Goal: Transaction & Acquisition: Purchase product/service

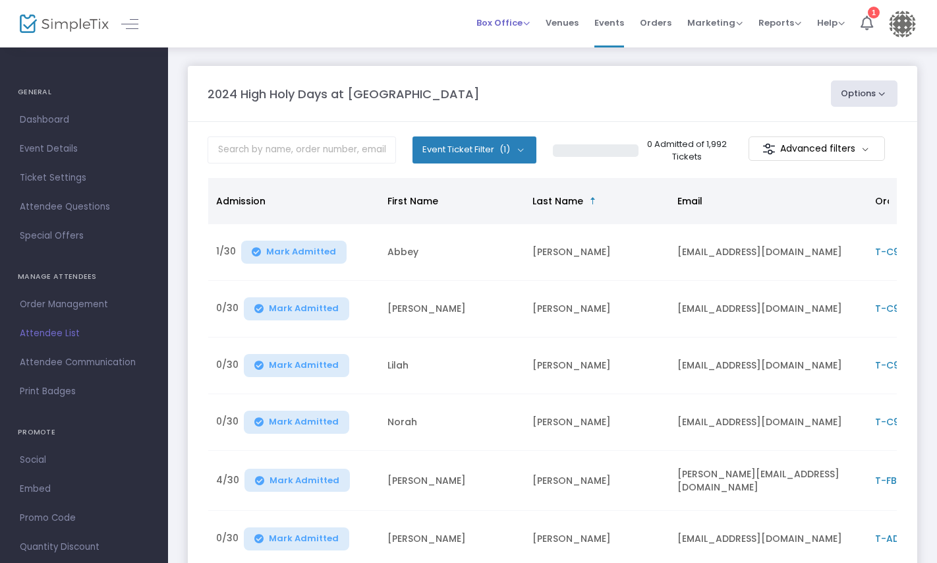
click at [513, 16] on div "Box Office Sell Tickets Bookings Sell Season Pass" at bounding box center [503, 22] width 53 height 13
click at [511, 22] on span "Box Office" at bounding box center [503, 22] width 53 height 13
click at [516, 45] on li "Sell Tickets" at bounding box center [524, 45] width 94 height 26
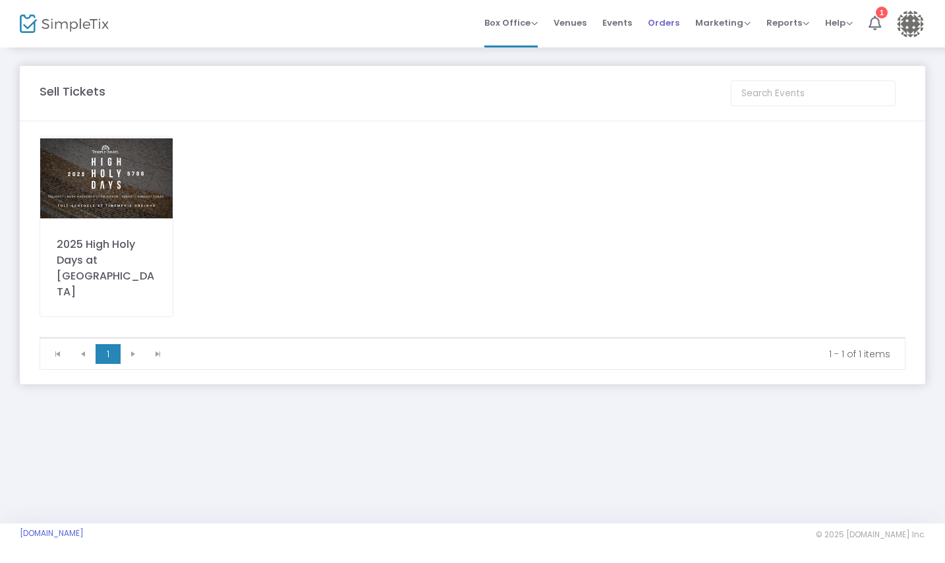
click at [672, 26] on span "Orders" at bounding box center [664, 23] width 32 height 34
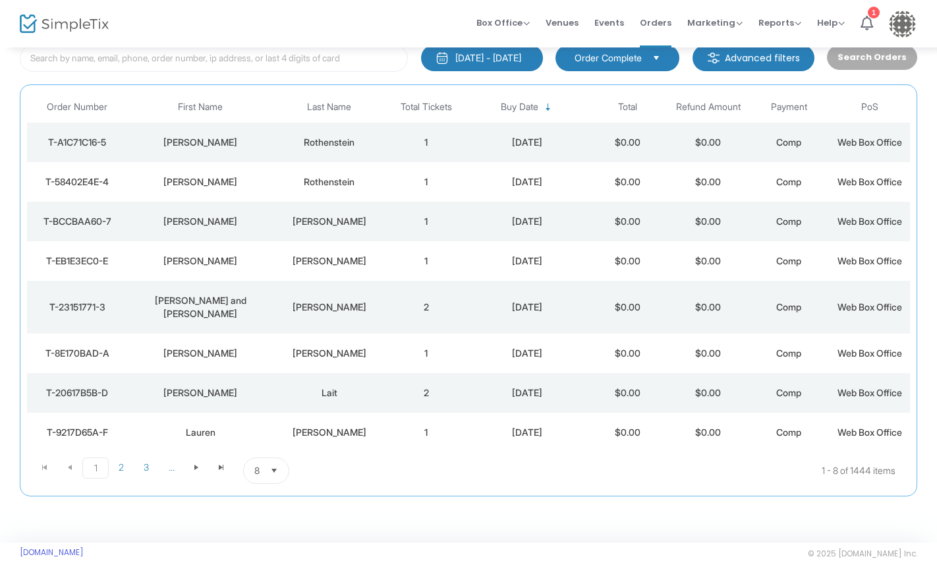
scroll to position [96, 0]
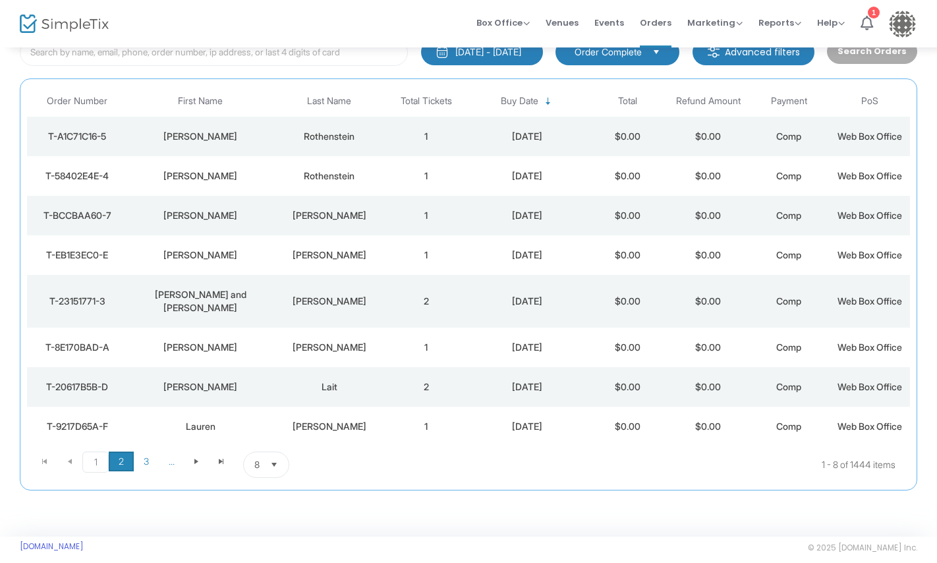
click at [114, 451] on span "2" at bounding box center [121, 461] width 25 height 20
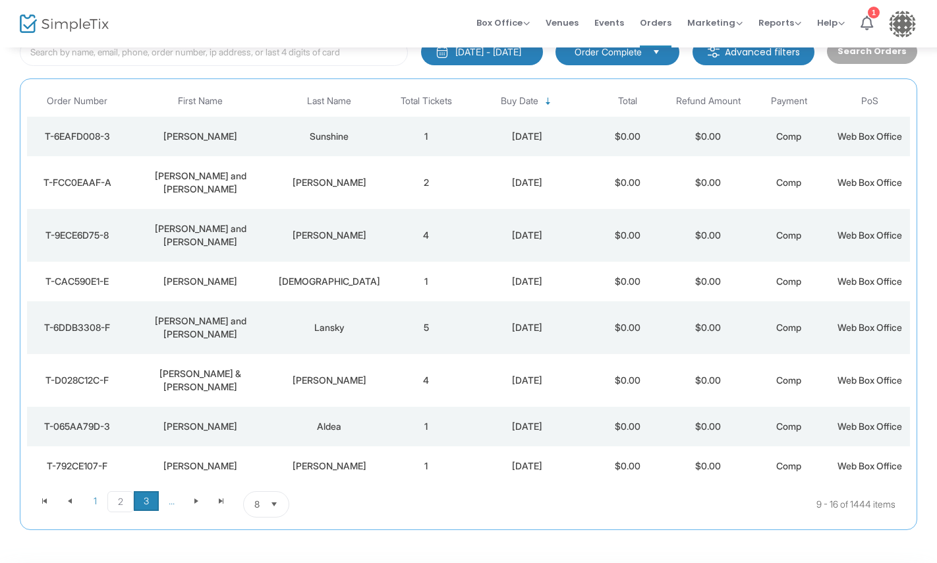
click at [146, 491] on span "3" at bounding box center [146, 501] width 25 height 20
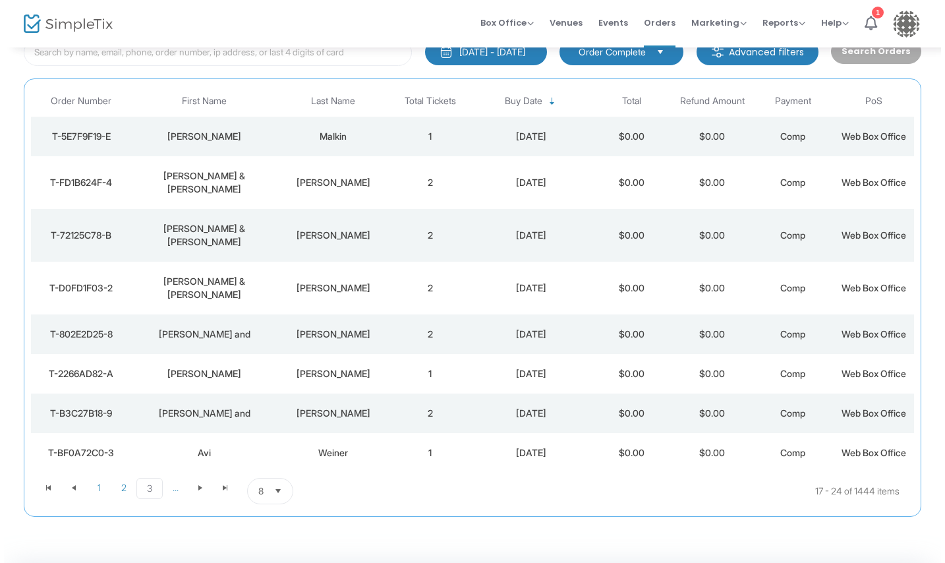
scroll to position [0, 0]
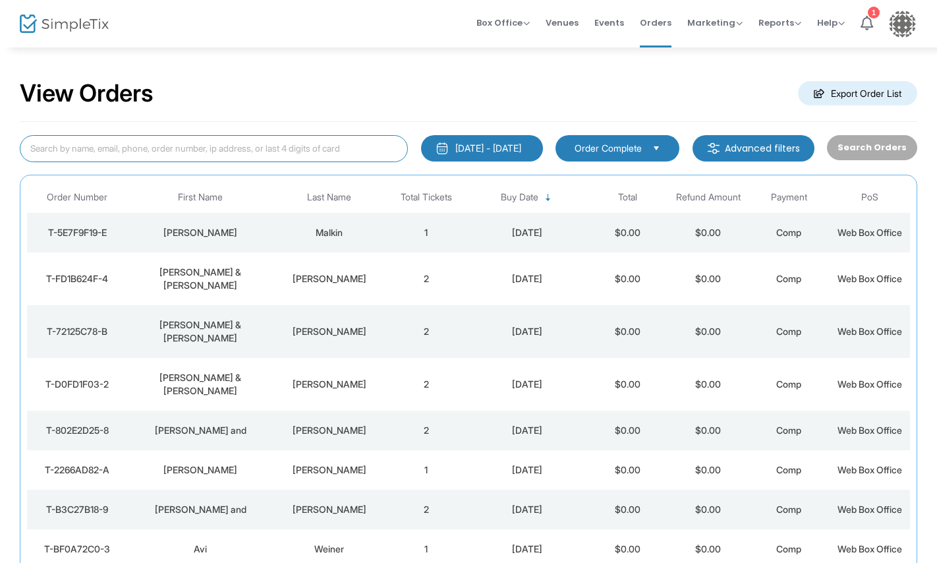
click at [183, 156] on input at bounding box center [214, 148] width 388 height 27
type input "[PERSON_NAME]"
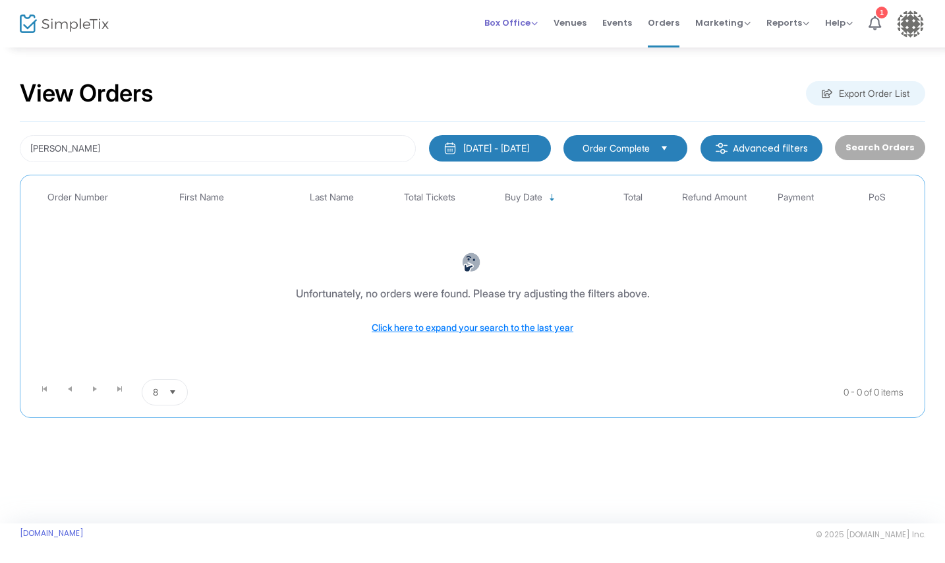
click at [523, 22] on span "Box Office" at bounding box center [510, 22] width 53 height 13
click at [523, 41] on li "Sell Tickets" at bounding box center [531, 45] width 94 height 26
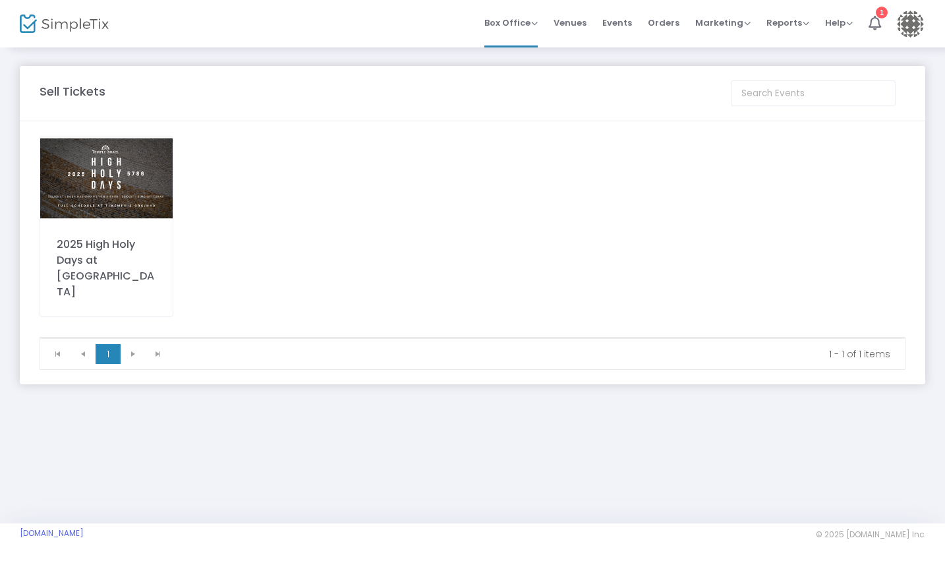
click at [115, 180] on img at bounding box center [106, 178] width 132 height 84
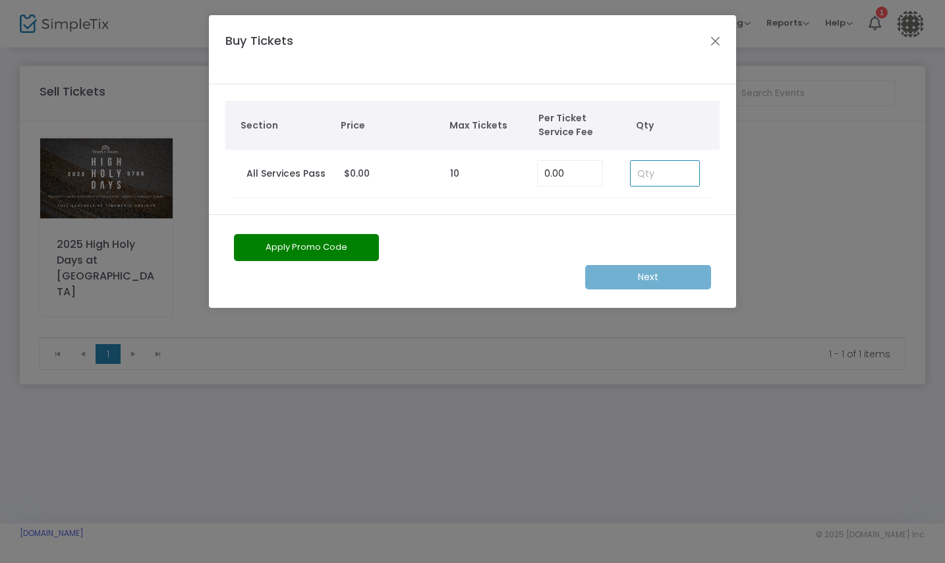
click at [654, 171] on input at bounding box center [665, 173] width 69 height 25
type input "1"
click at [653, 272] on m-button "Next" at bounding box center [648, 277] width 126 height 24
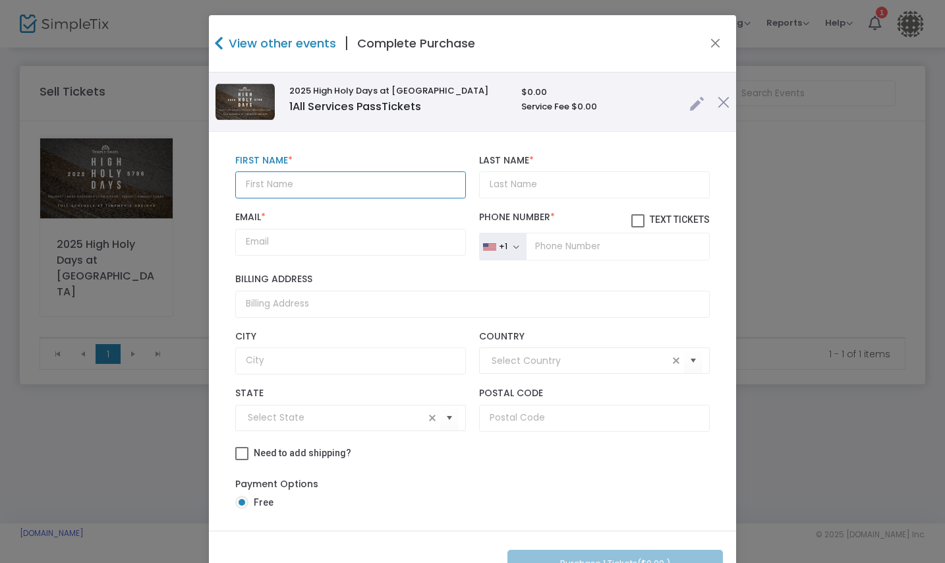
click at [379, 192] on input "text" at bounding box center [350, 184] width 231 height 27
type input "[PERSON_NAME]"
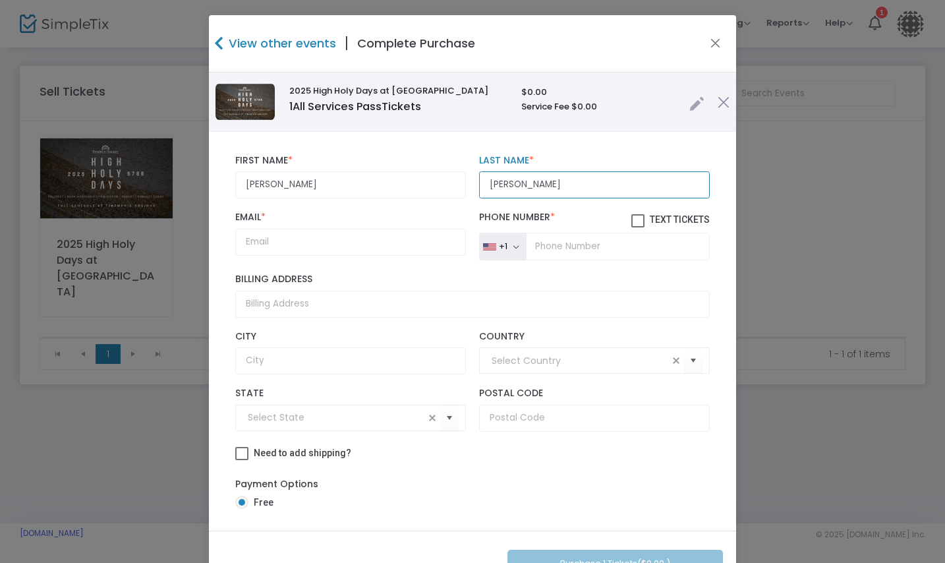
type input "[PERSON_NAME]"
click at [332, 245] on input "Email *" at bounding box center [350, 242] width 231 height 27
paste input "[EMAIL_ADDRESS][DOMAIN_NAME]"
type input "[EMAIL_ADDRESS][DOMAIN_NAME]"
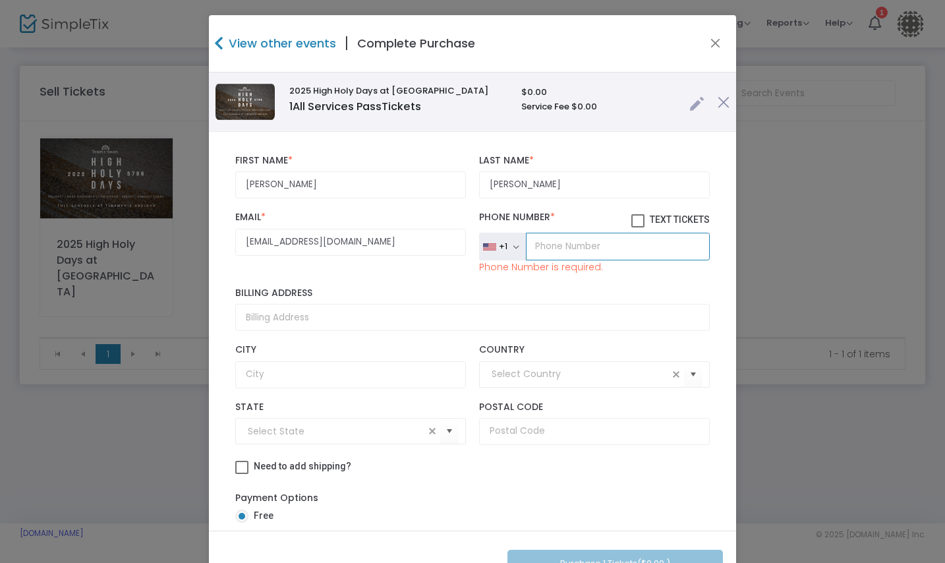
paste input "[PHONE_NUMBER]"
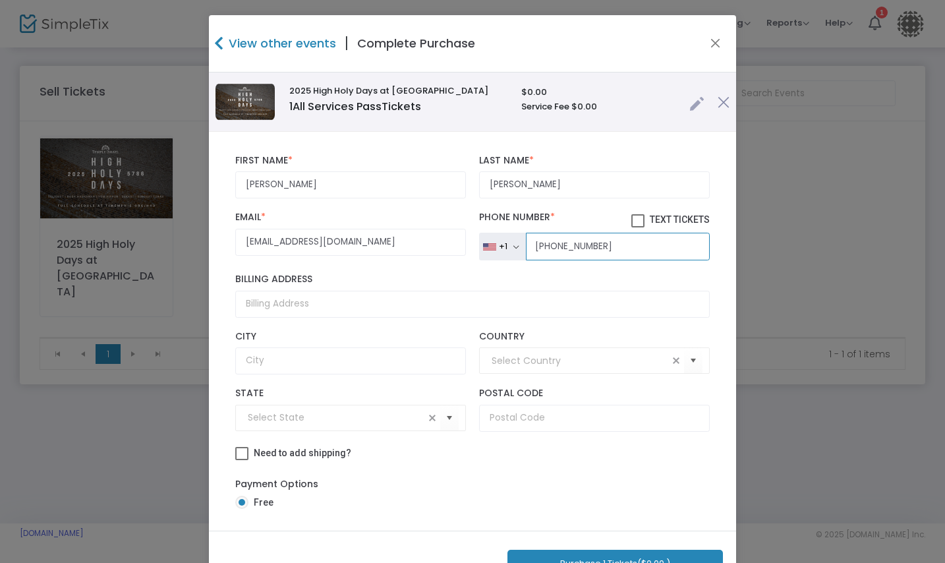
type input "[PHONE_NUMBER]"
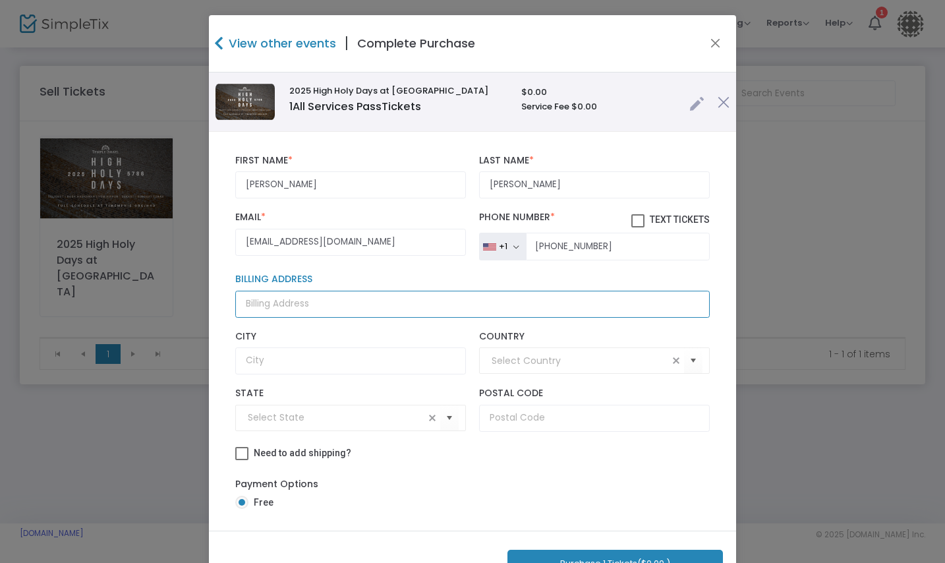
click at [277, 303] on input "Billing Address" at bounding box center [472, 304] width 475 height 27
paste input "[STREET_ADDRESS]"
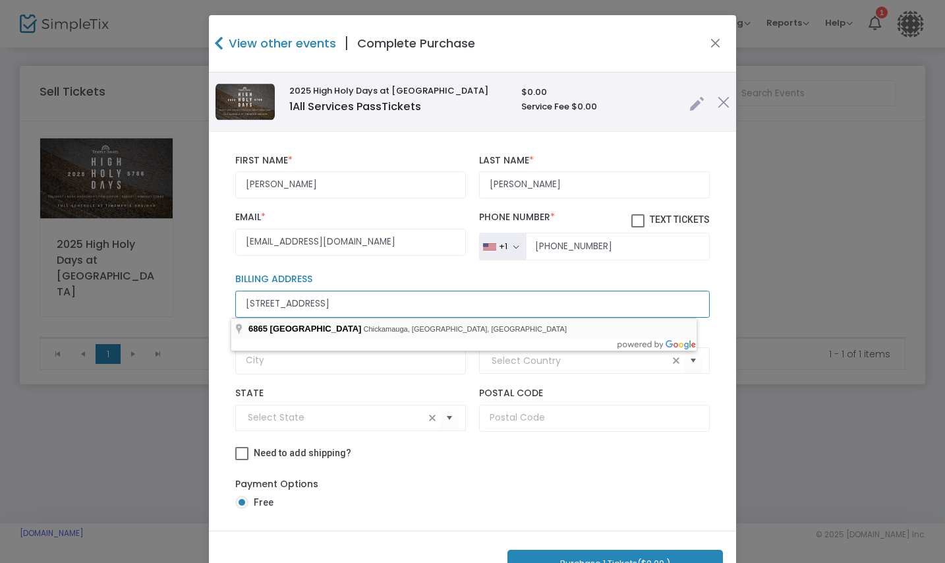
type input "[STREET_ADDRESS]"
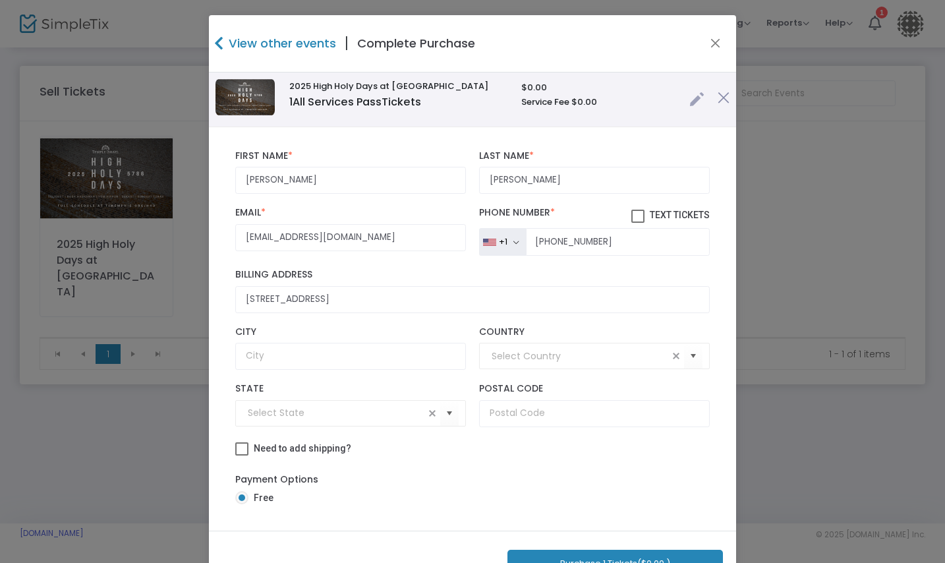
scroll to position [6, 0]
click at [579, 554] on button "Purchase 1 Tickets ($0.00 )" at bounding box center [615, 563] width 216 height 27
